Goal: Information Seeking & Learning: Learn about a topic

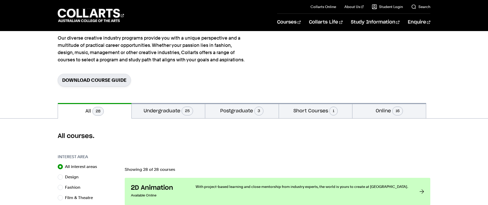
scroll to position [55, 0]
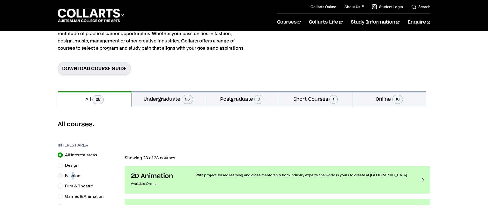
click at [73, 175] on label "Fashion" at bounding box center [75, 175] width 20 height 7
click at [61, 176] on input "Fashion" at bounding box center [60, 175] width 5 height 5
radio input "true"
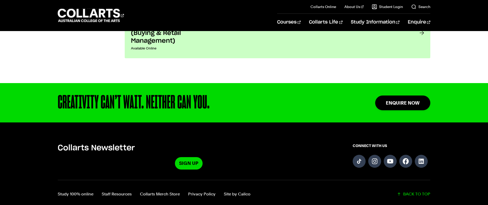
scroll to position [332, 0]
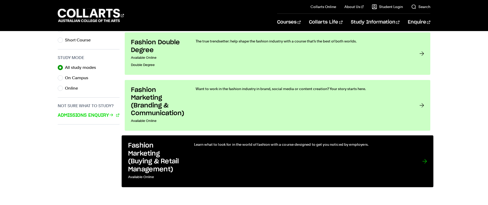
click at [427, 151] on link "Fashion Marketing (Buying & Retail Management) Available Online Learn what to l…" at bounding box center [278, 161] width 312 height 52
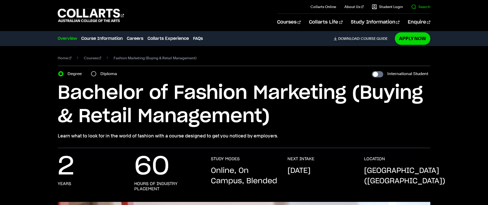
click at [428, 9] on il "Search" at bounding box center [416, 6] width 27 height 13
click at [412, 6] on link "Search" at bounding box center [420, 6] width 19 height 5
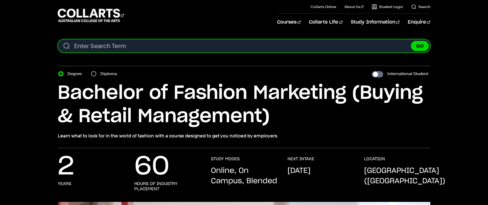
click at [298, 46] on input "Search content" at bounding box center [244, 45] width 372 height 13
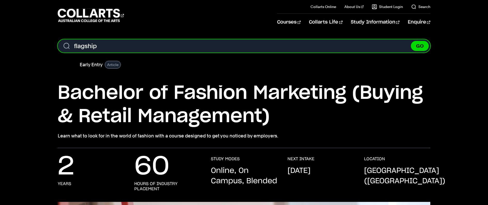
type input "flagship"
click at [411, 41] on button "GO" at bounding box center [420, 46] width 18 height 10
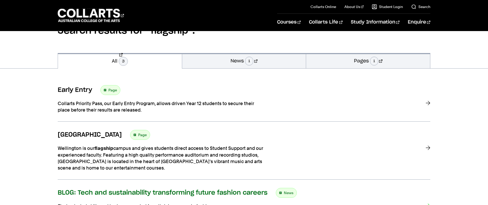
scroll to position [44, 0]
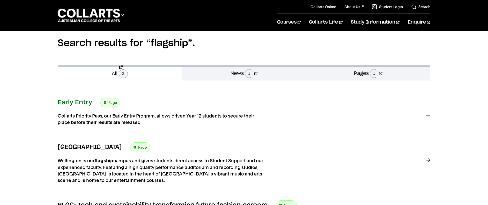
click at [113, 102] on span "Page" at bounding box center [112, 102] width 9 height 7
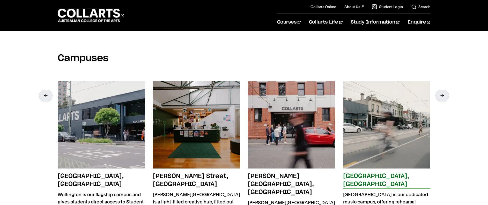
scroll to position [858, 0]
